Goal: Obtain resource: Obtain resource

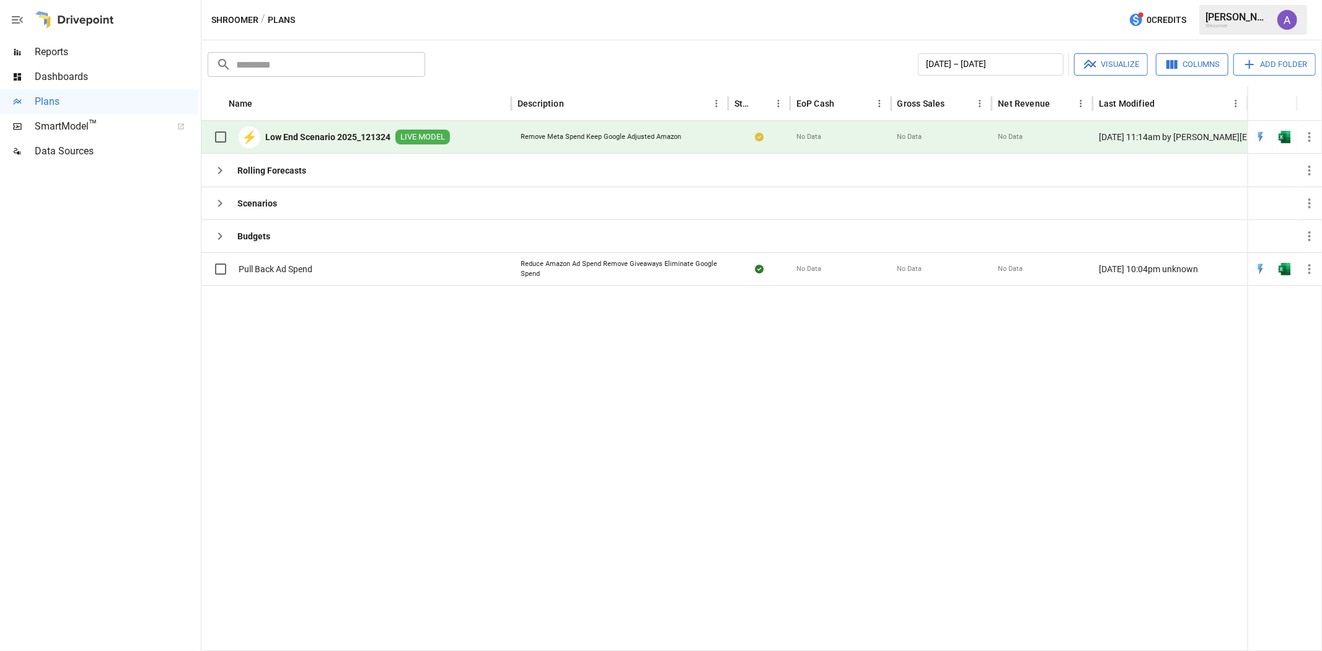
click at [69, 71] on span "Dashboards" at bounding box center [117, 76] width 164 height 15
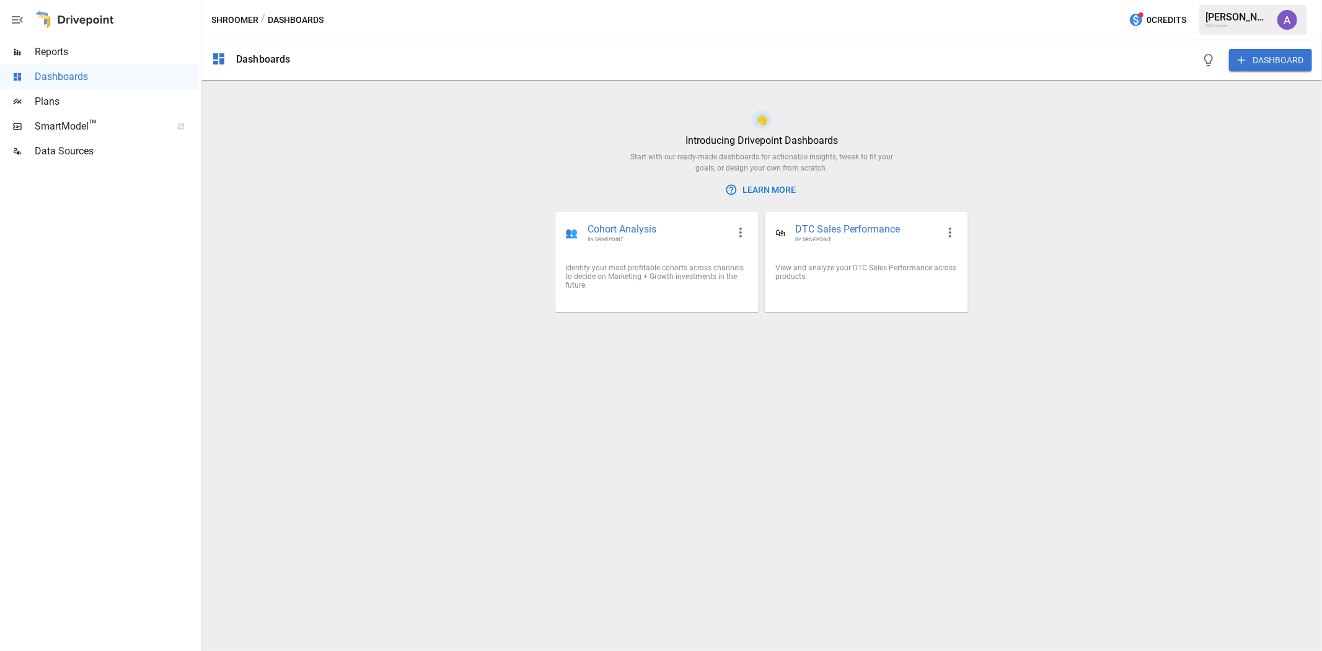
click at [50, 102] on span "Plans" at bounding box center [117, 101] width 164 height 15
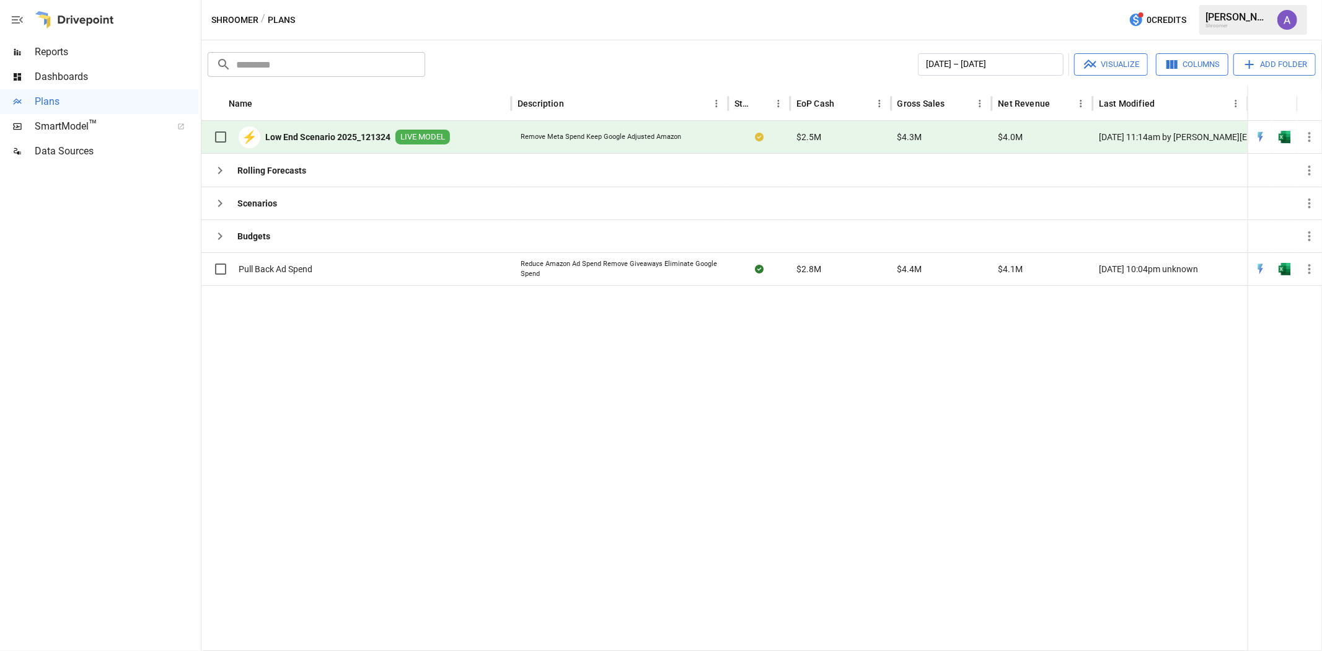
click at [320, 131] on b "Low End Scenario 2025_121324" at bounding box center [327, 137] width 125 height 12
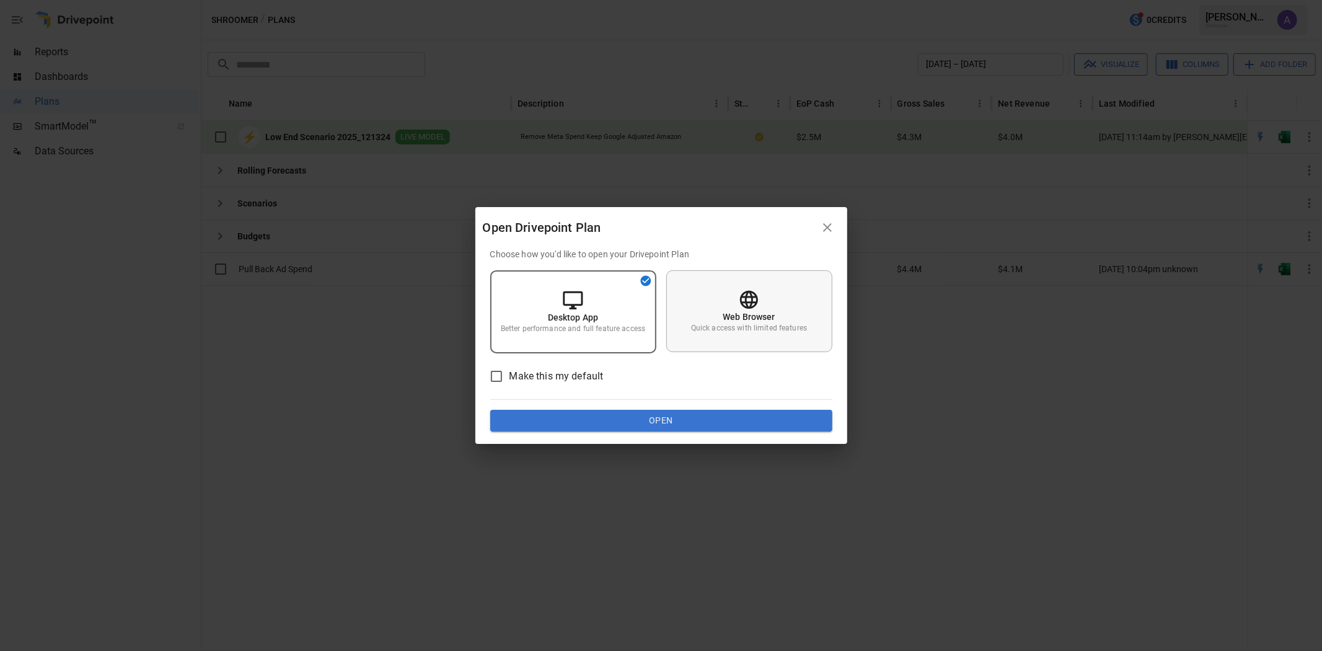
click at [758, 330] on p "Quick access with limited features" at bounding box center [749, 328] width 116 height 11
click at [757, 423] on button "Open" at bounding box center [661, 421] width 342 height 22
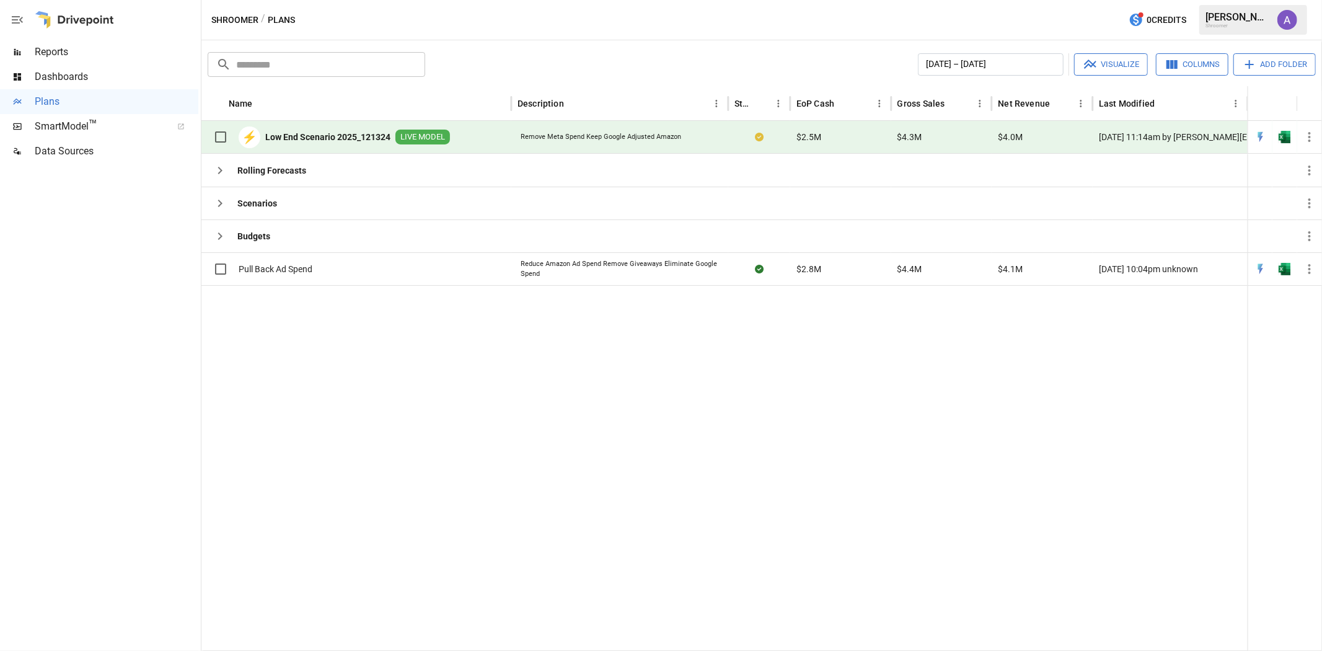
click at [317, 133] on b "Low End Scenario 2025_121324" at bounding box center [327, 137] width 125 height 12
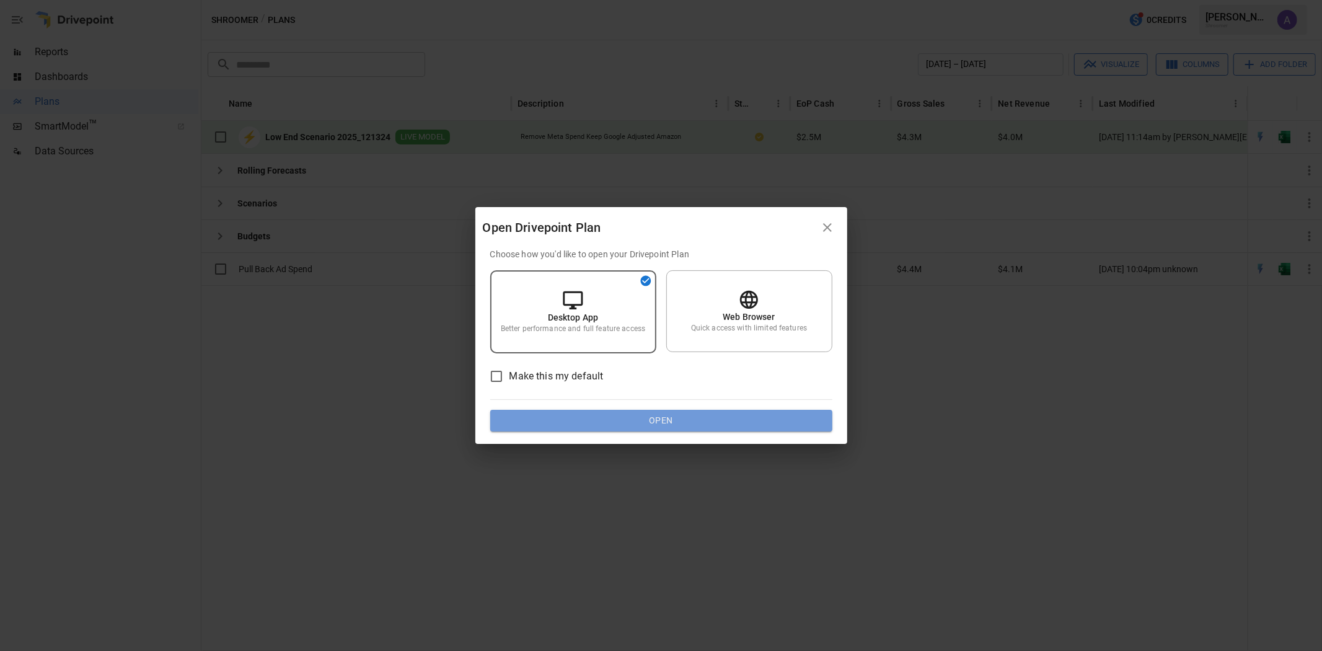
click at [699, 423] on button "Open" at bounding box center [661, 421] width 342 height 22
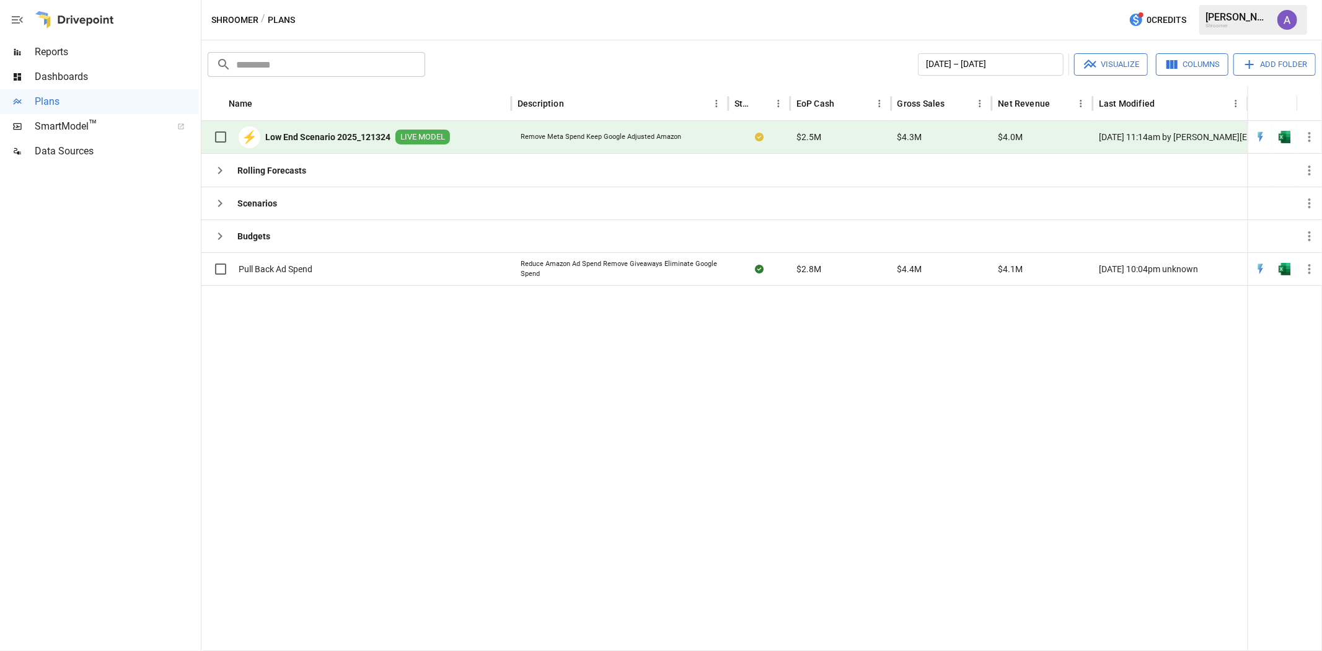
click at [332, 133] on b "Low End Scenario 2025_121324" at bounding box center [327, 137] width 125 height 12
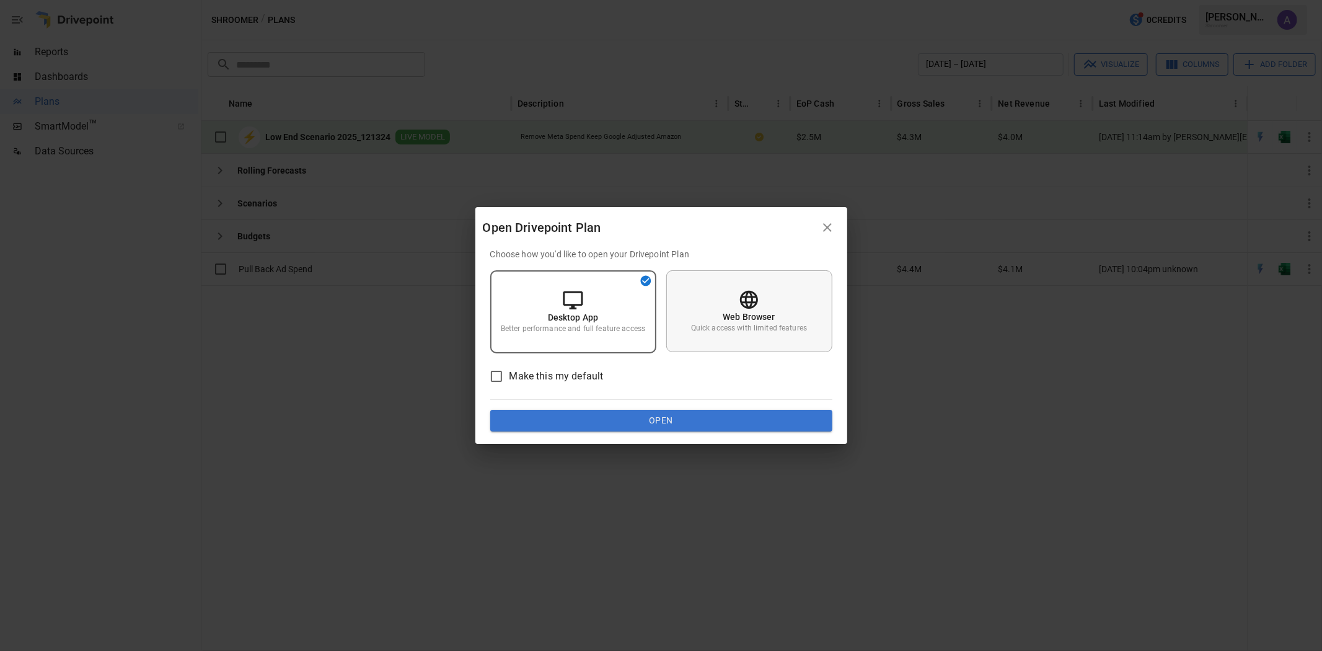
click at [726, 286] on div "Web Browser Quick access with limited features" at bounding box center [749, 311] width 166 height 82
click at [647, 420] on button "Open" at bounding box center [661, 421] width 342 height 22
